Goal: Information Seeking & Learning: Check status

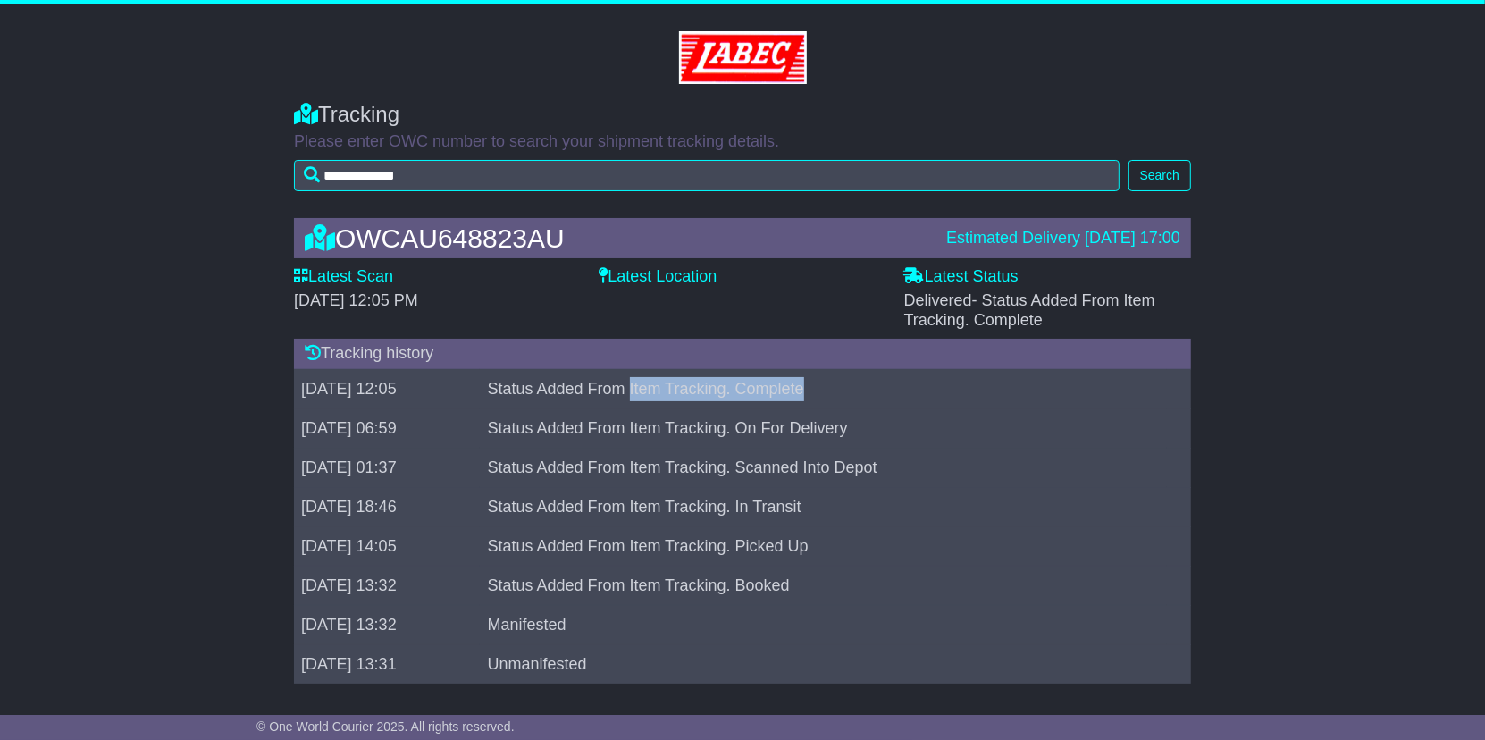
drag, startPoint x: 690, startPoint y: 392, endPoint x: 848, endPoint y: 378, distance: 158.7
click at [848, 378] on td "Status Added From Item Tracking. Complete" at bounding box center [823, 388] width 686 height 39
drag, startPoint x: 848, startPoint y: 378, endPoint x: 853, endPoint y: 421, distance: 43.2
click at [853, 421] on td "Status Added From Item Tracking. On For Delivery" at bounding box center [823, 427] width 686 height 39
click at [1016, 464] on td "Status Added From Item Tracking. Scanned Into Depot" at bounding box center [823, 466] width 686 height 39
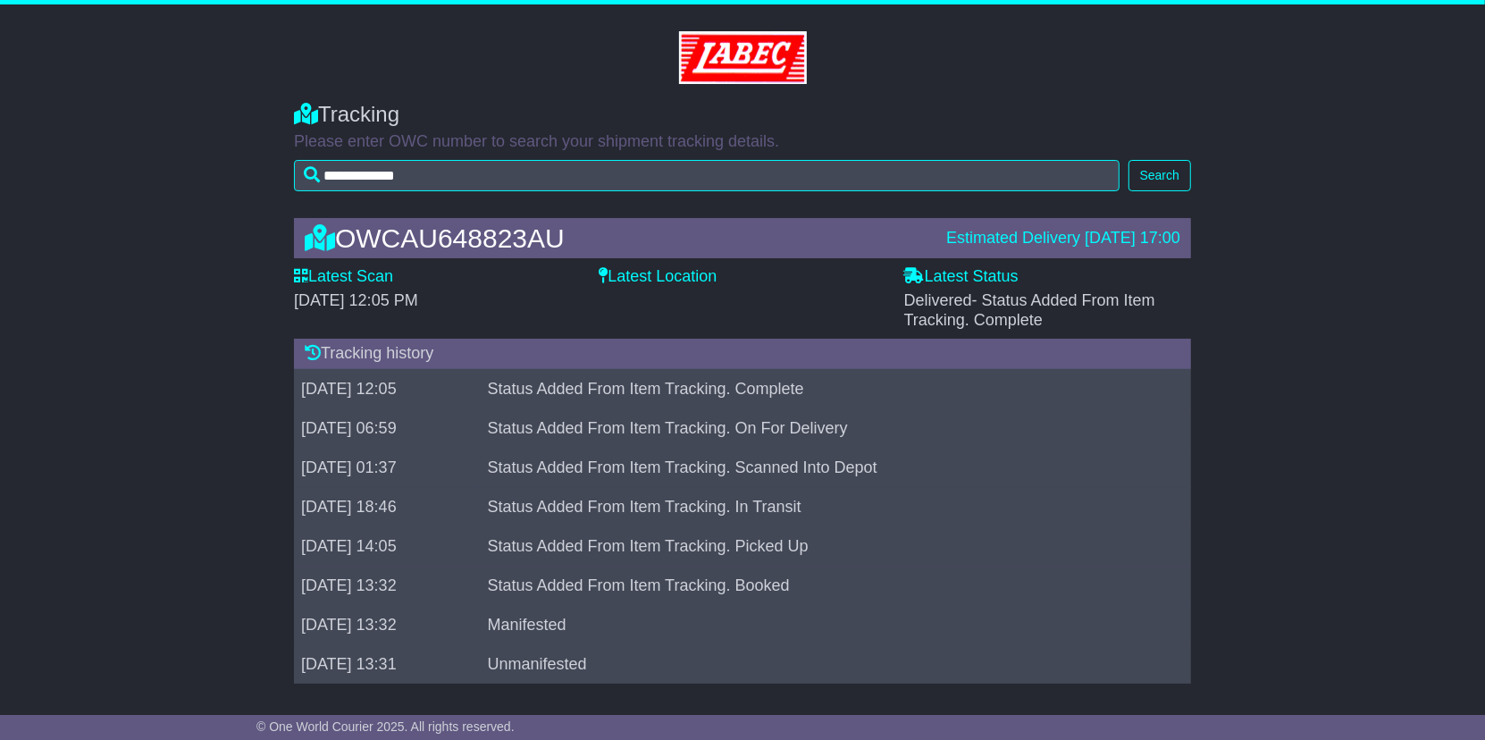
drag, startPoint x: 987, startPoint y: 399, endPoint x: 971, endPoint y: 389, distance: 19.3
click at [986, 399] on td "Status Added From Item Tracking. Complete" at bounding box center [823, 388] width 686 height 39
click at [1141, 297] on span "- Status Added From Item Tracking. Complete" at bounding box center [1029, 310] width 251 height 38
drag, startPoint x: 953, startPoint y: 319, endPoint x: 1043, endPoint y: 314, distance: 90.4
click at [1043, 314] on div "Delivered - Status Added From Item Tracking. Complete" at bounding box center [1047, 310] width 287 height 38
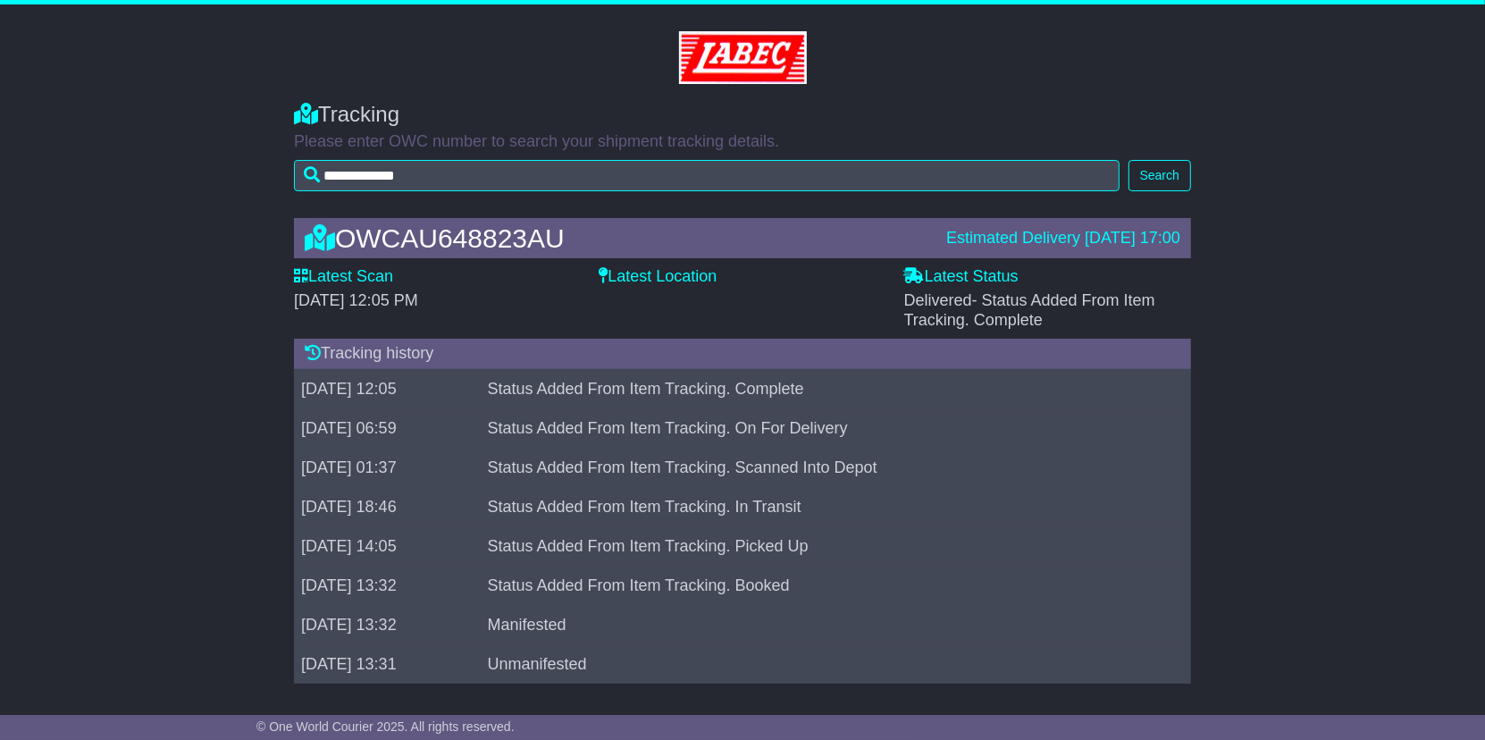
drag, startPoint x: 1043, startPoint y: 314, endPoint x: 1012, endPoint y: 409, distance: 100.6
click at [1012, 409] on td "Status Added From Item Tracking. On For Delivery" at bounding box center [823, 427] width 686 height 39
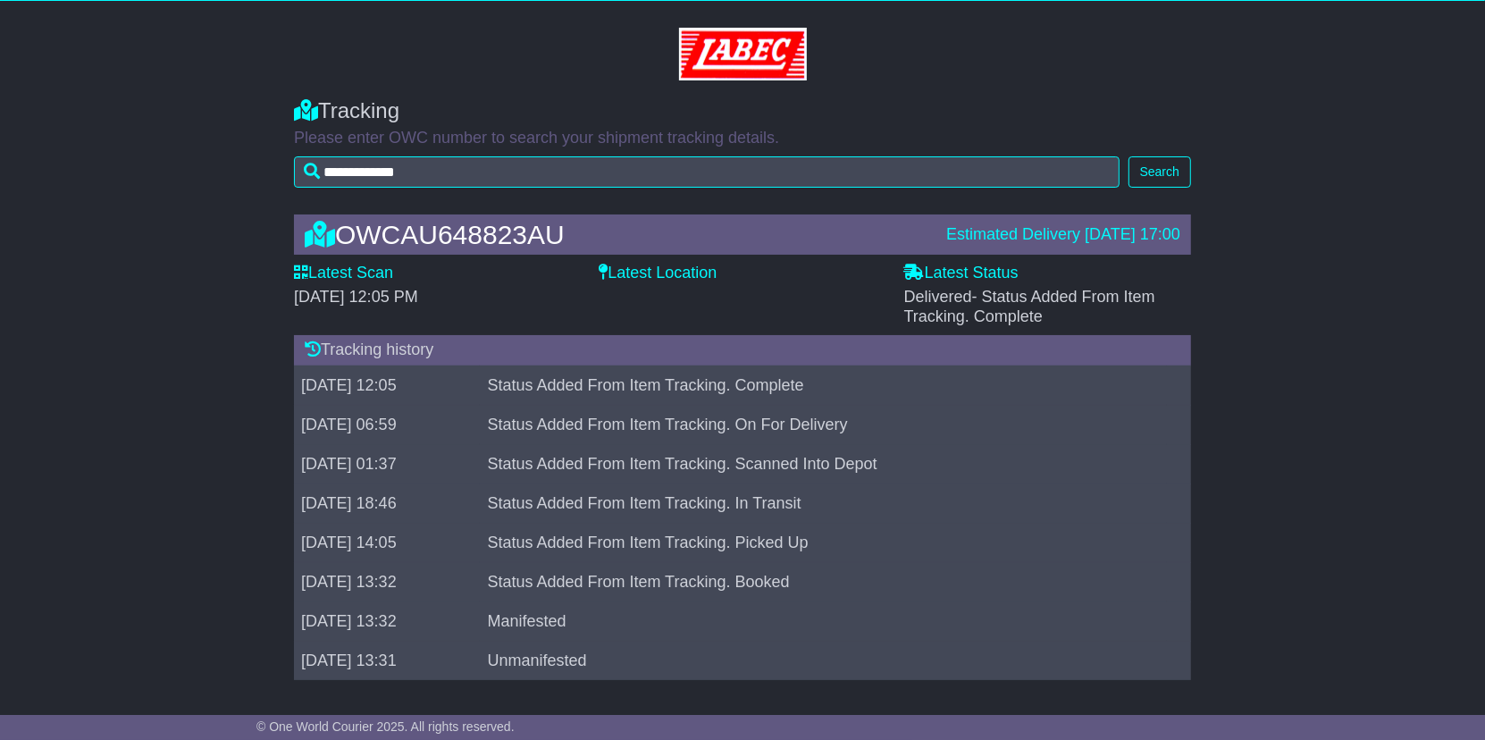
scroll to position [4, 0]
